Goal: Transaction & Acquisition: Purchase product/service

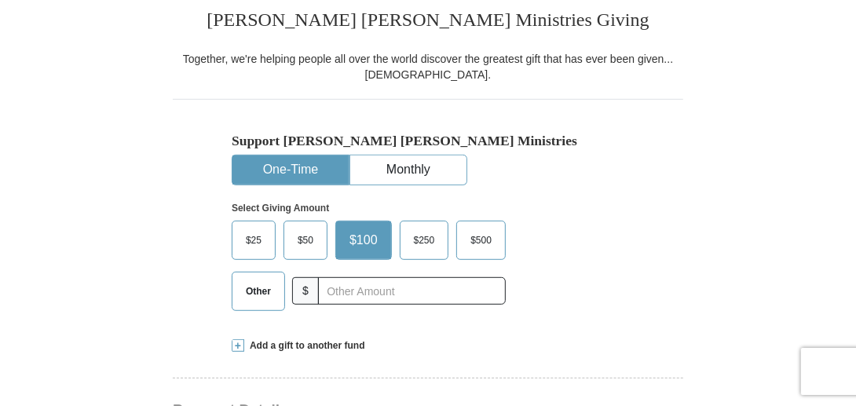
scroll to position [393, 0]
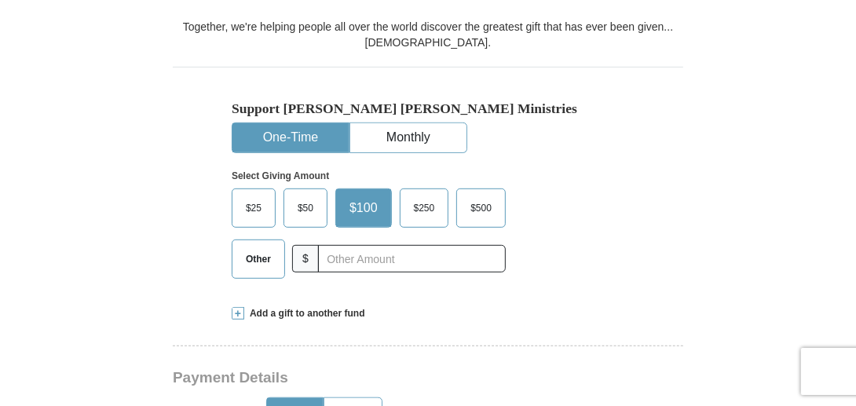
click at [299, 138] on button "One-Time" at bounding box center [291, 137] width 116 height 29
click at [304, 134] on button "One-Time" at bounding box center [291, 137] width 116 height 29
click at [364, 205] on span "$100" at bounding box center [364, 208] width 44 height 24
click at [0, 0] on input "$100" at bounding box center [0, 0] width 0 height 0
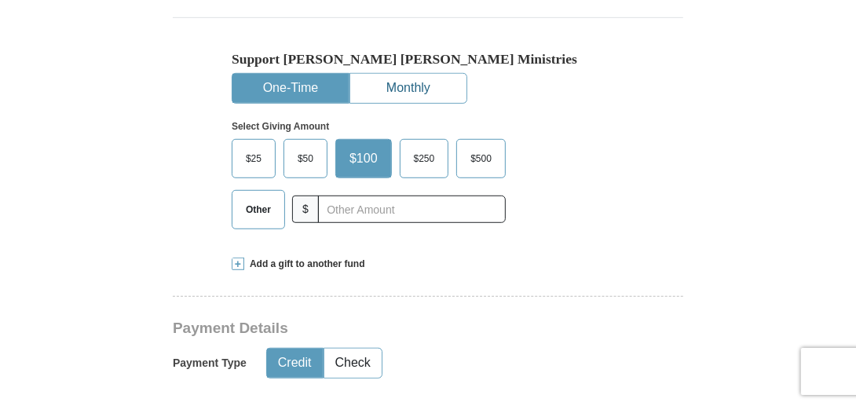
scroll to position [471, 0]
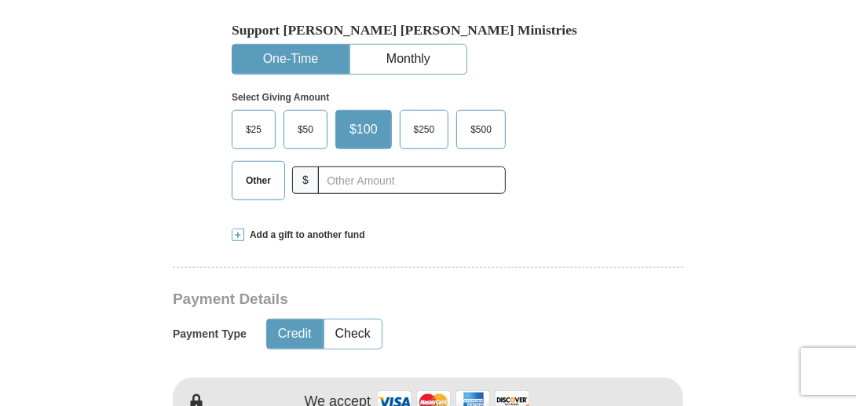
click at [302, 53] on button "One-Time" at bounding box center [291, 59] width 116 height 29
click at [376, 127] on span "$100" at bounding box center [364, 130] width 44 height 24
click at [0, 0] on input "$100" at bounding box center [0, 0] width 0 height 0
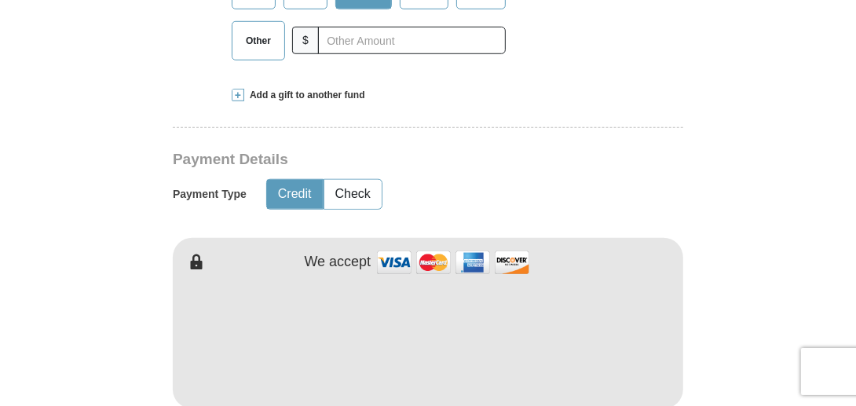
scroll to position [629, 0]
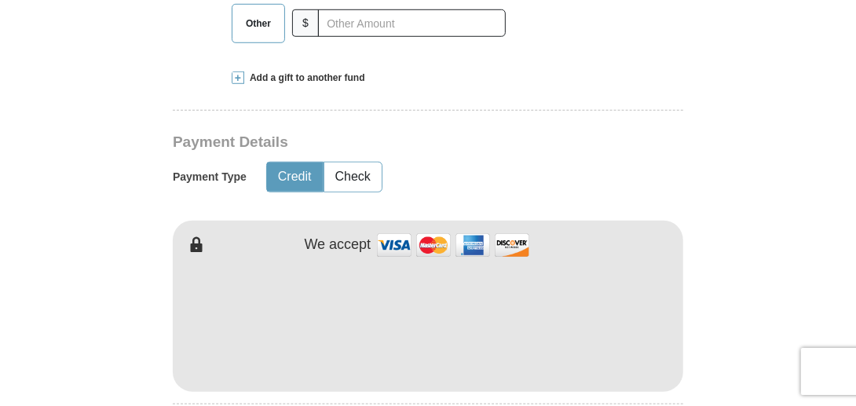
click at [303, 174] on button "Credit" at bounding box center [295, 177] width 56 height 29
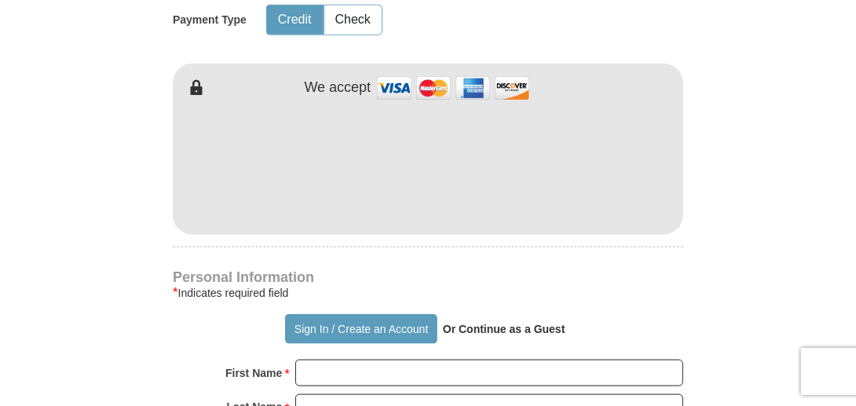
click at [438, 273] on h4 "Personal Information" at bounding box center [428, 277] width 511 height 13
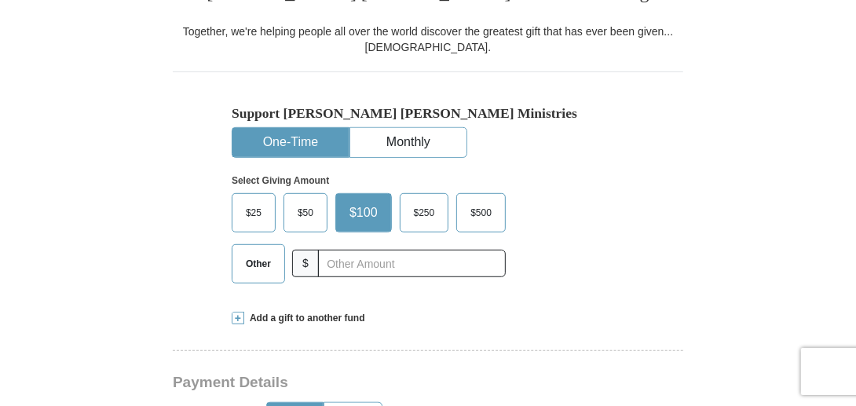
scroll to position [314, 0]
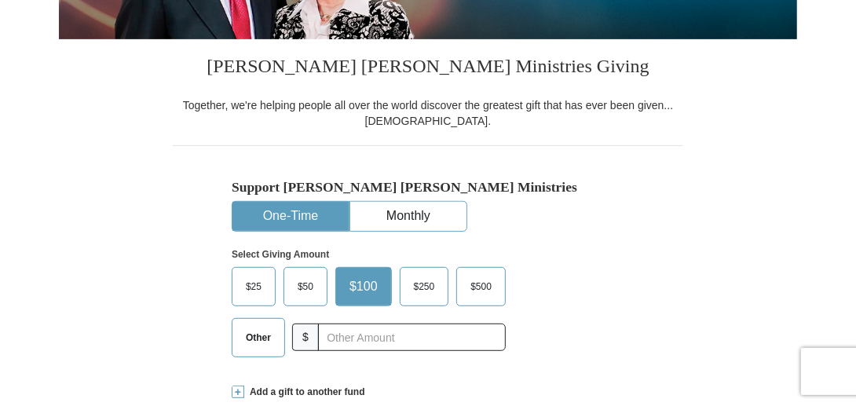
click at [369, 285] on span "$100" at bounding box center [364, 287] width 44 height 24
click at [0, 0] on input "$100" at bounding box center [0, 0] width 0 height 0
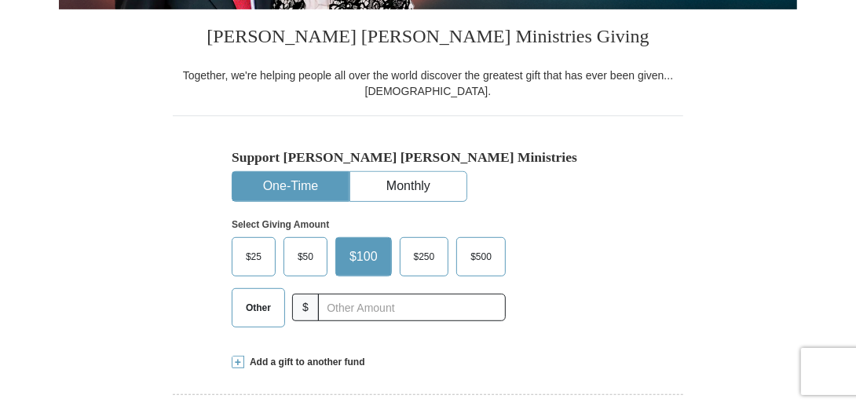
scroll to position [393, 0]
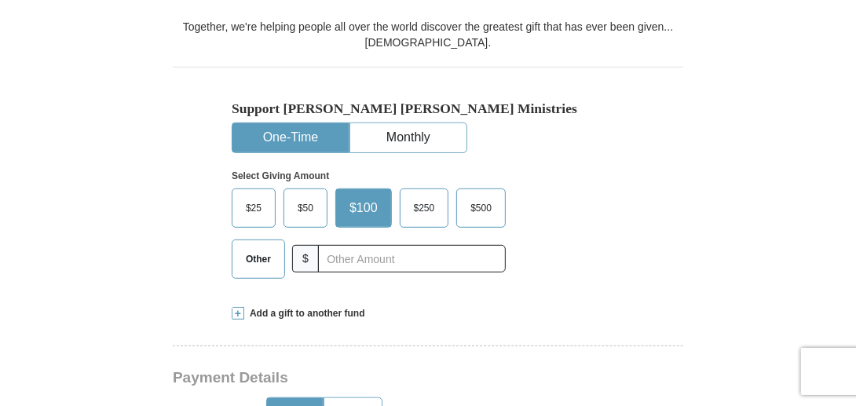
drag, startPoint x: 249, startPoint y: 255, endPoint x: 259, endPoint y: 257, distance: 10.5
click at [250, 255] on span "Other" at bounding box center [258, 260] width 41 height 24
click at [358, 199] on span "$100" at bounding box center [364, 208] width 44 height 24
click at [0, 0] on input "$100" at bounding box center [0, 0] width 0 height 0
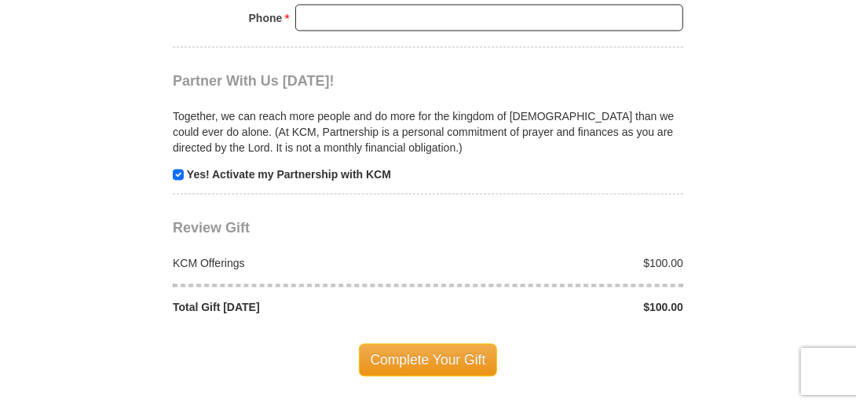
scroll to position [1493, 0]
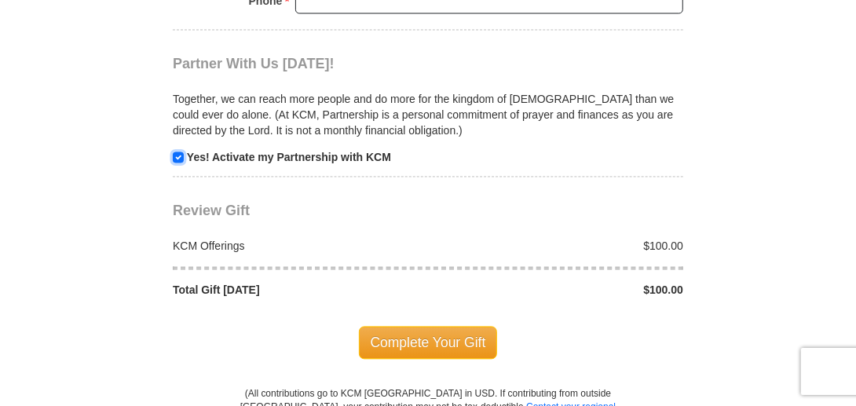
click at [180, 152] on input "checkbox" at bounding box center [178, 157] width 11 height 11
checkbox input "false"
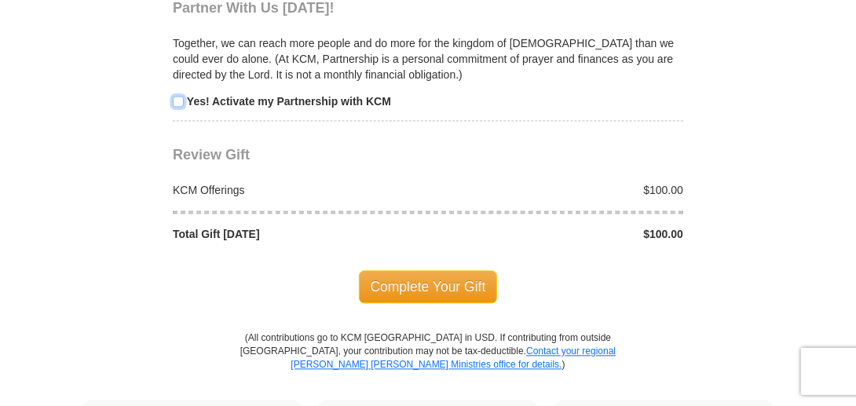
scroll to position [1572, 0]
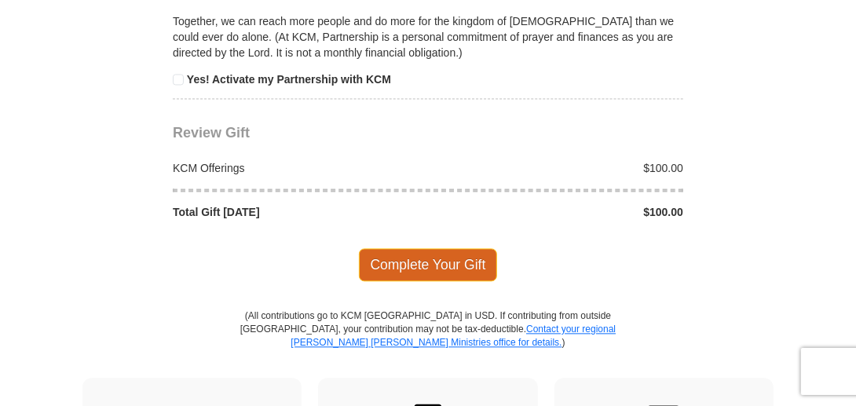
click at [434, 251] on span "Complete Your Gift" at bounding box center [428, 264] width 139 height 33
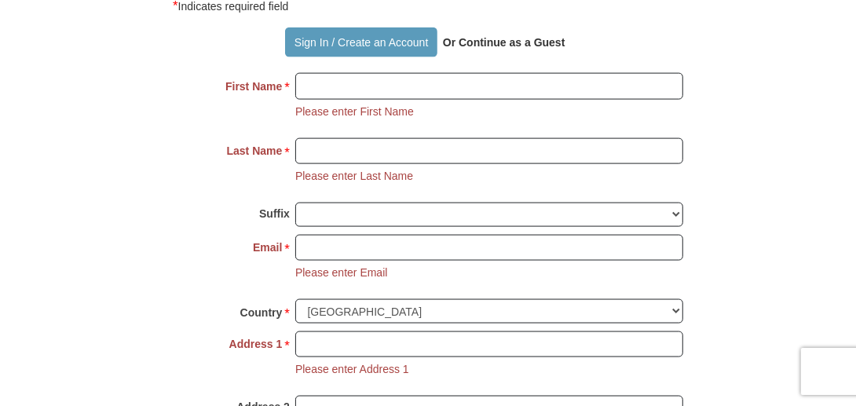
scroll to position [1051, 0]
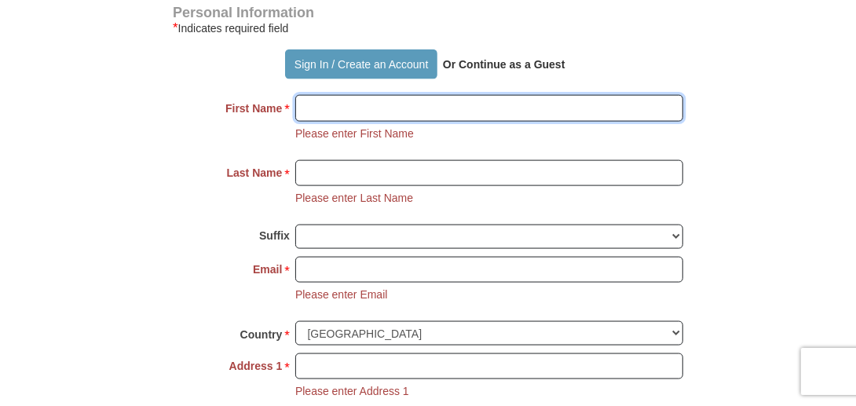
click at [362, 104] on input "First Name *" at bounding box center [489, 108] width 388 height 27
type input "[PERSON_NAME]"
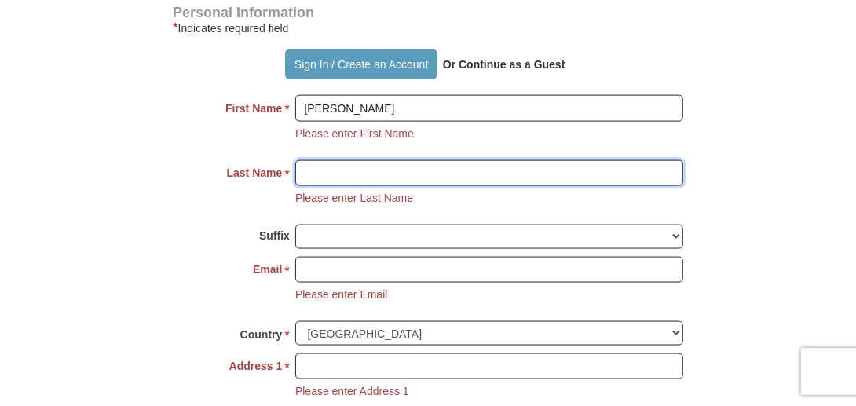
click at [351, 169] on input "Last Name *" at bounding box center [489, 173] width 388 height 27
type input "[PERSON_NAME]"
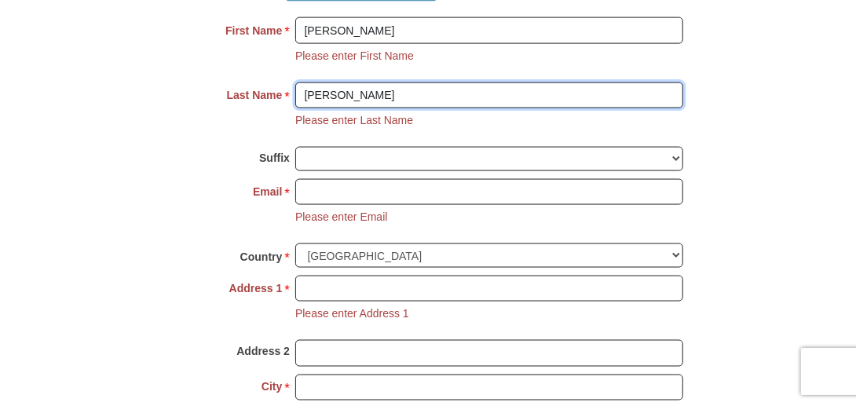
scroll to position [1129, 0]
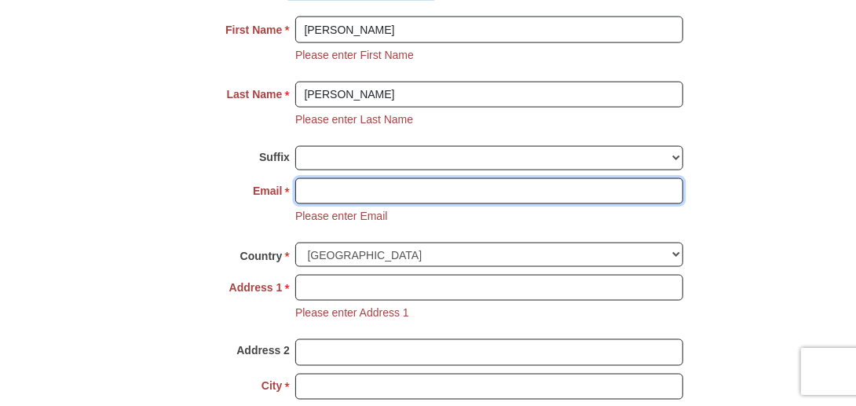
click at [322, 179] on input "Email *" at bounding box center [489, 191] width 388 height 27
type input "[PERSON_NAME][EMAIL_ADDRESS][PERSON_NAME][DOMAIN_NAME]"
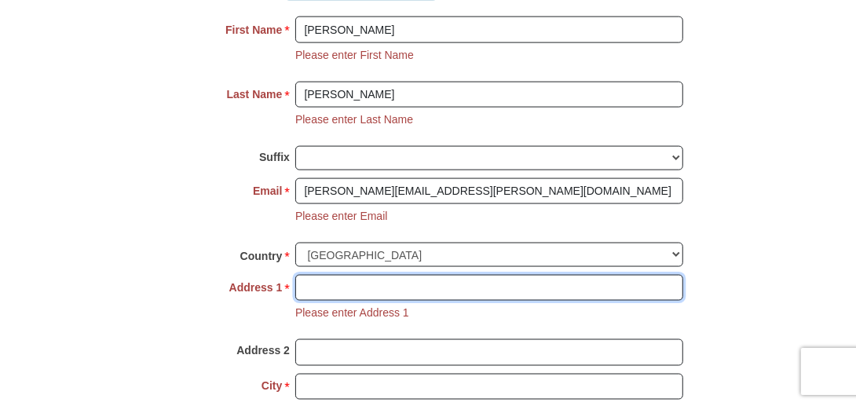
type input "[STREET_ADDRESS]"
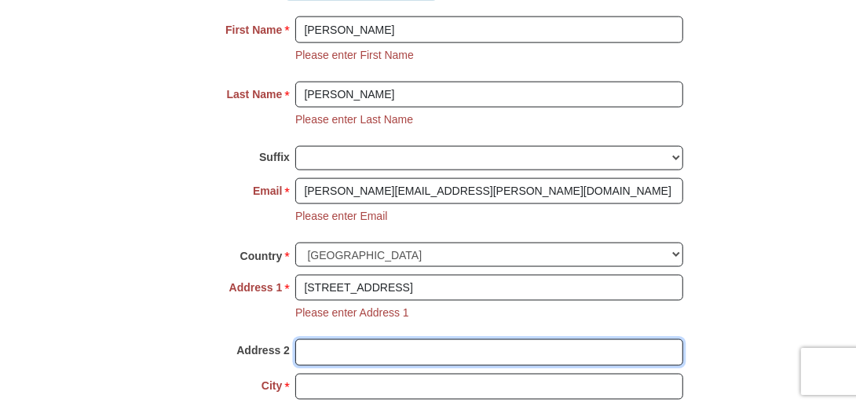
type input "SFR"
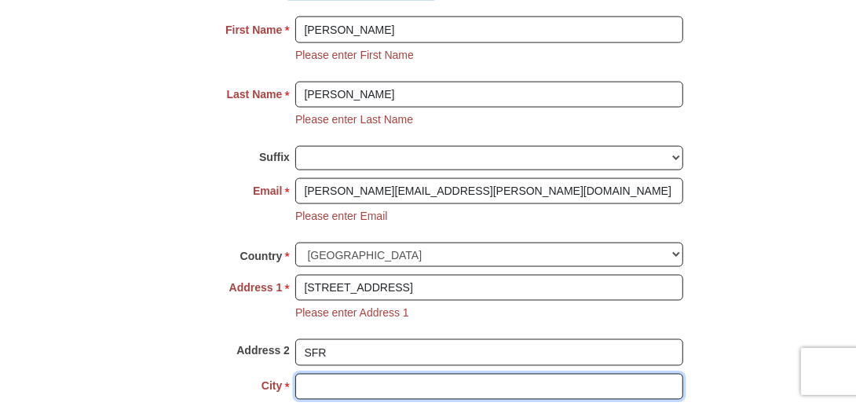
type input "[GEOGRAPHIC_DATA]"
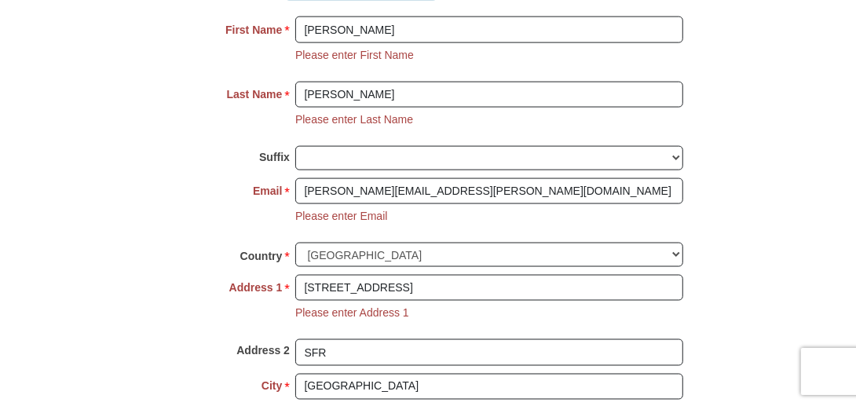
select select "CA"
type input "92648"
type input "9496333727"
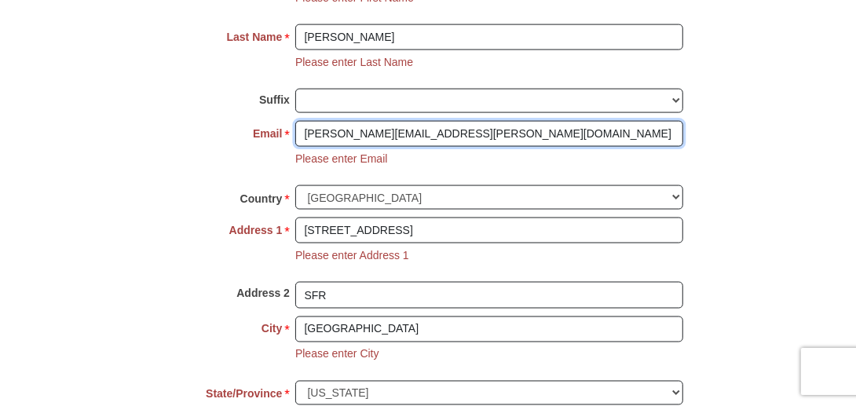
scroll to position [1208, 0]
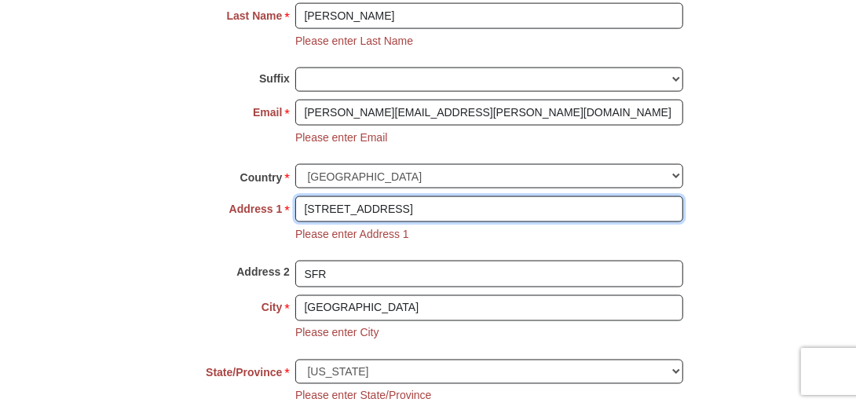
click at [460, 196] on input "[STREET_ADDRESS]" at bounding box center [489, 209] width 388 height 27
type input "[STREET_ADDRESS]"
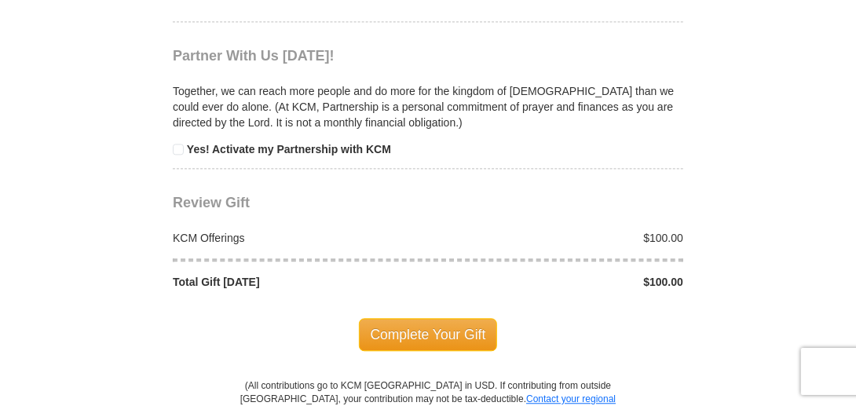
scroll to position [1758, 0]
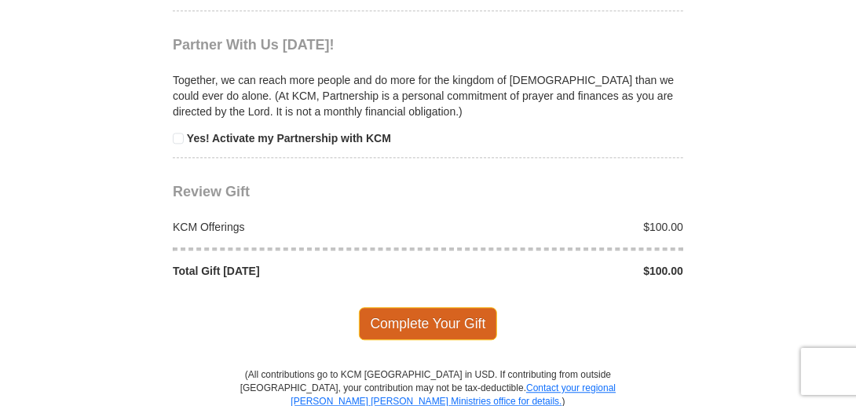
click at [453, 310] on span "Complete Your Gift" at bounding box center [428, 323] width 139 height 33
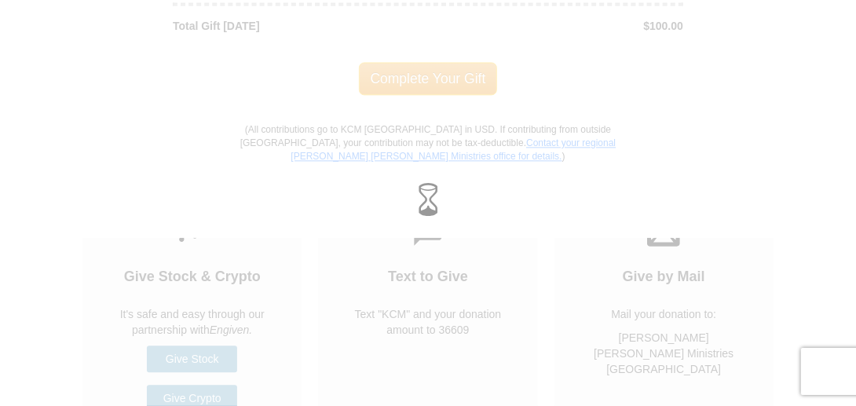
scroll to position [1513, 0]
